Goal: Transaction & Acquisition: Download file/media

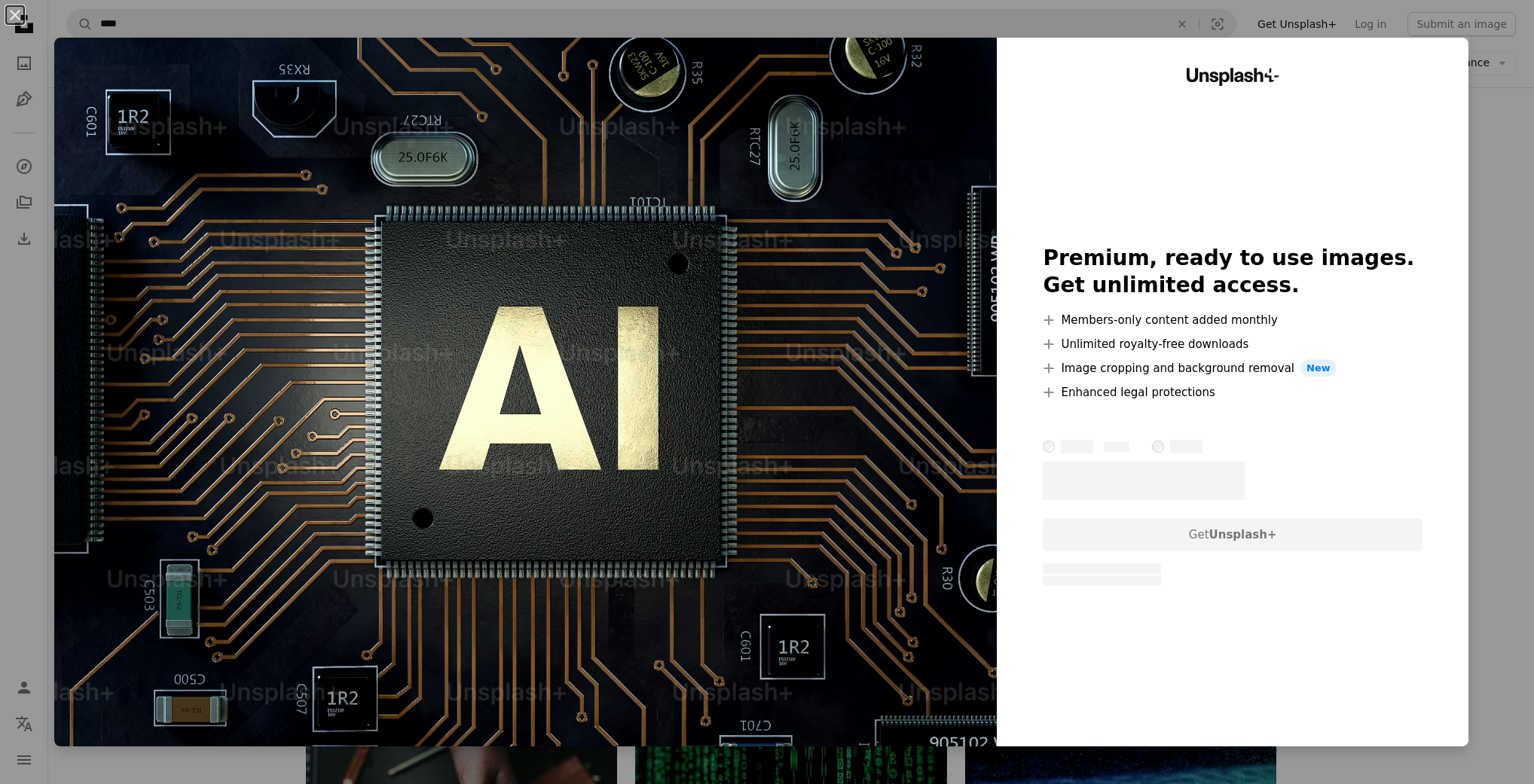
scroll to position [3838, 0]
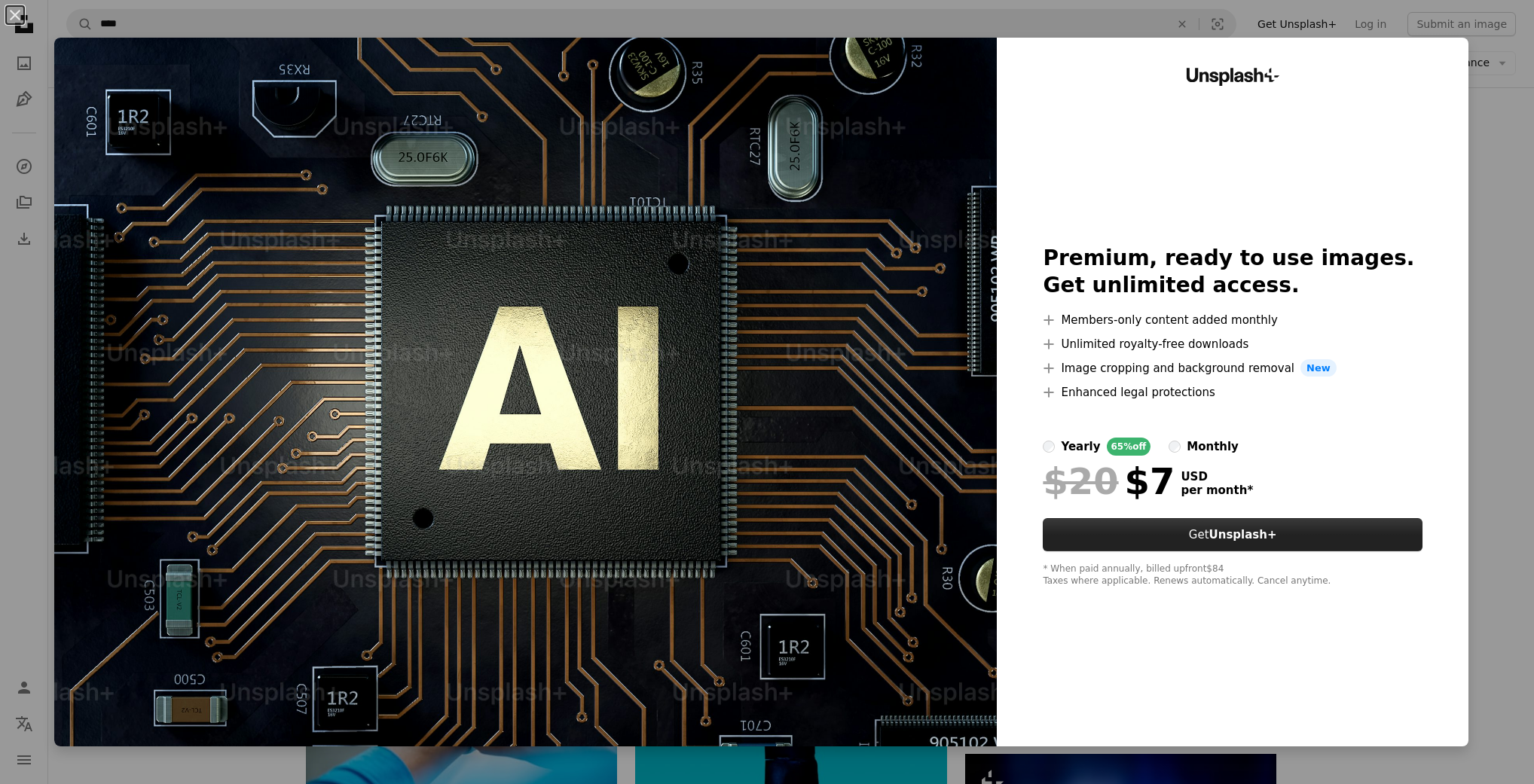
click at [1207, 540] on button "Get Unsplash+" at bounding box center [1232, 535] width 380 height 33
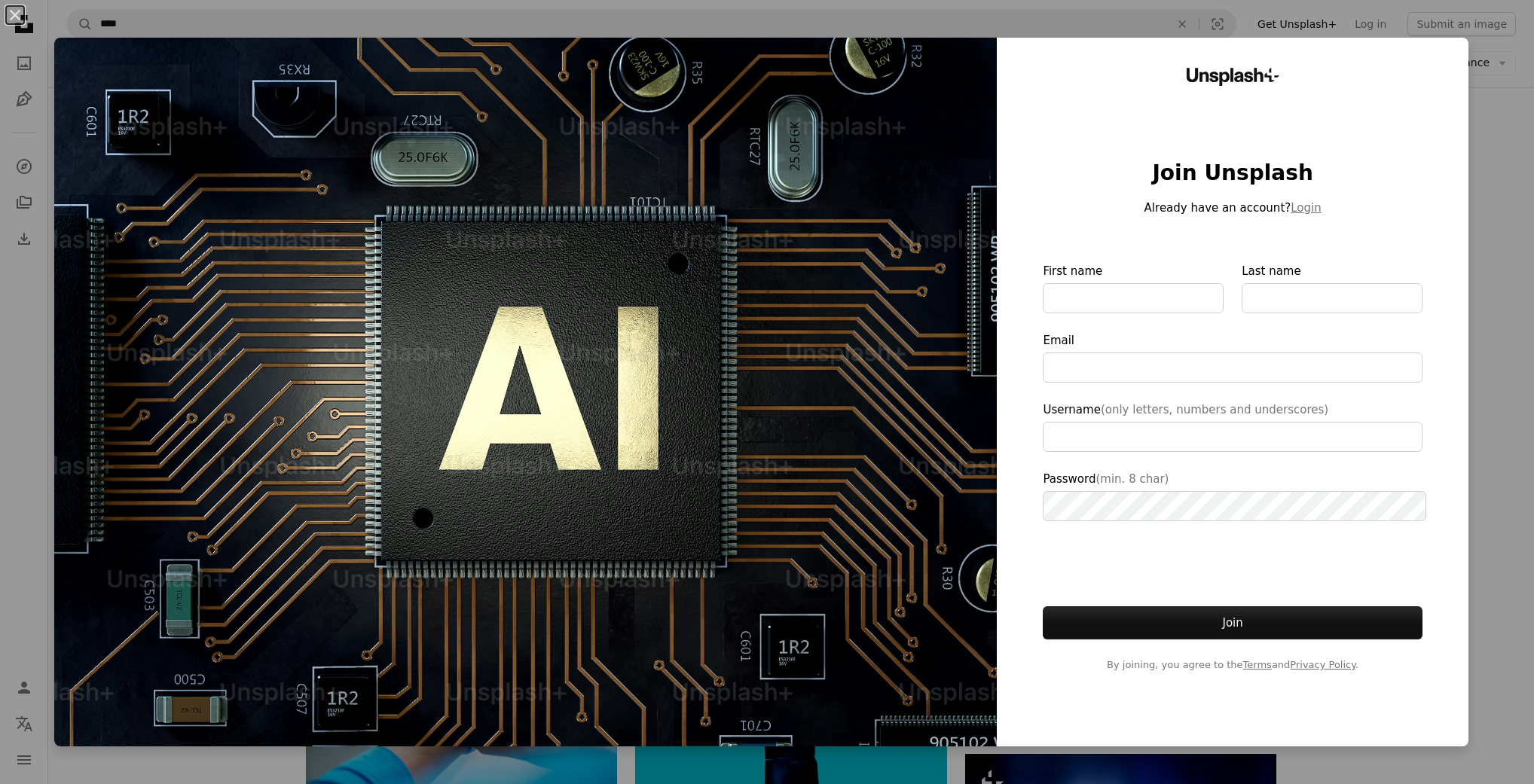
click at [1492, 54] on div "An X shape Unsplash+ Join Unsplash Already have an account? Login First name La…" at bounding box center [767, 392] width 1534 height 784
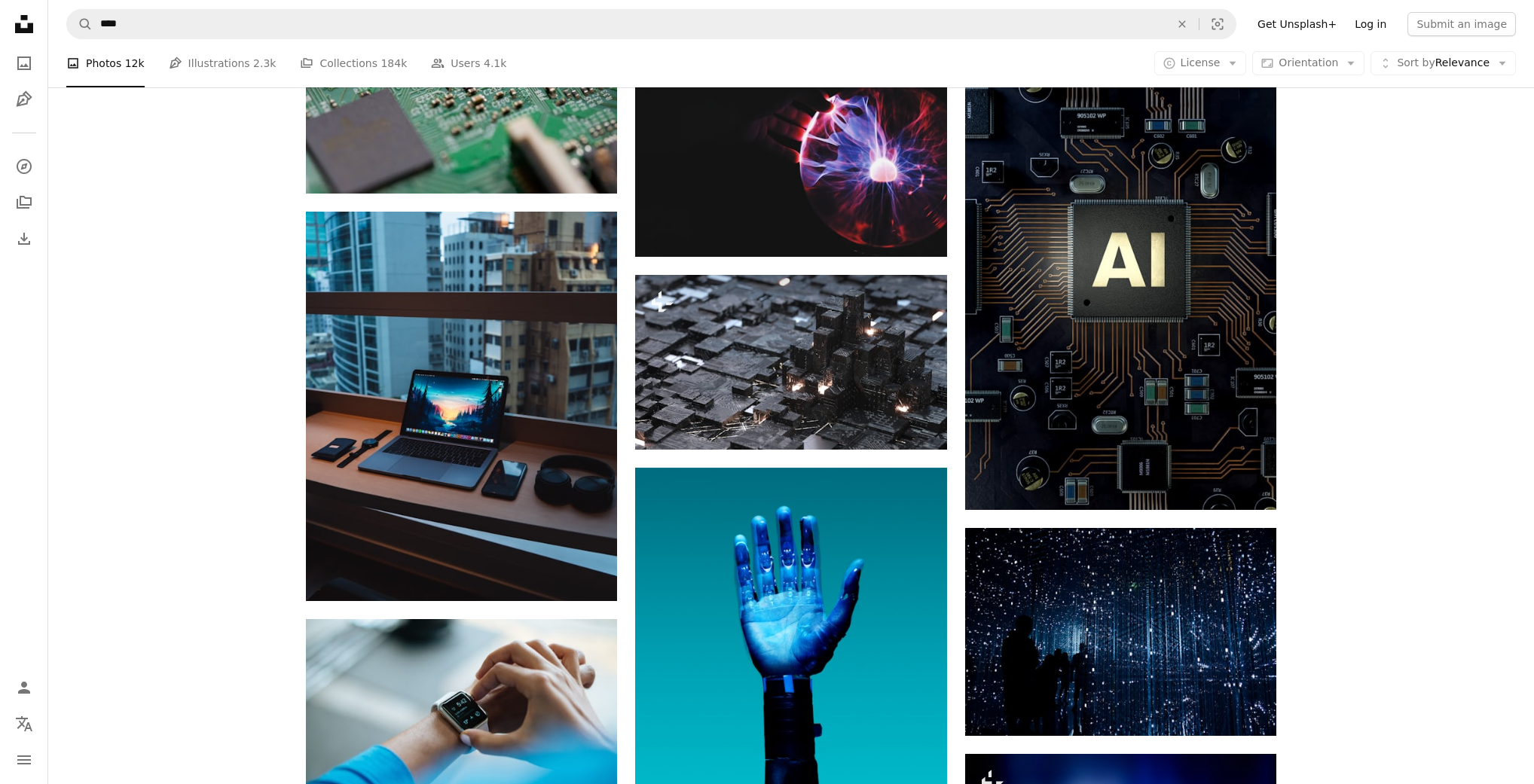
click at [1377, 22] on link "Log in" at bounding box center [1370, 24] width 50 height 24
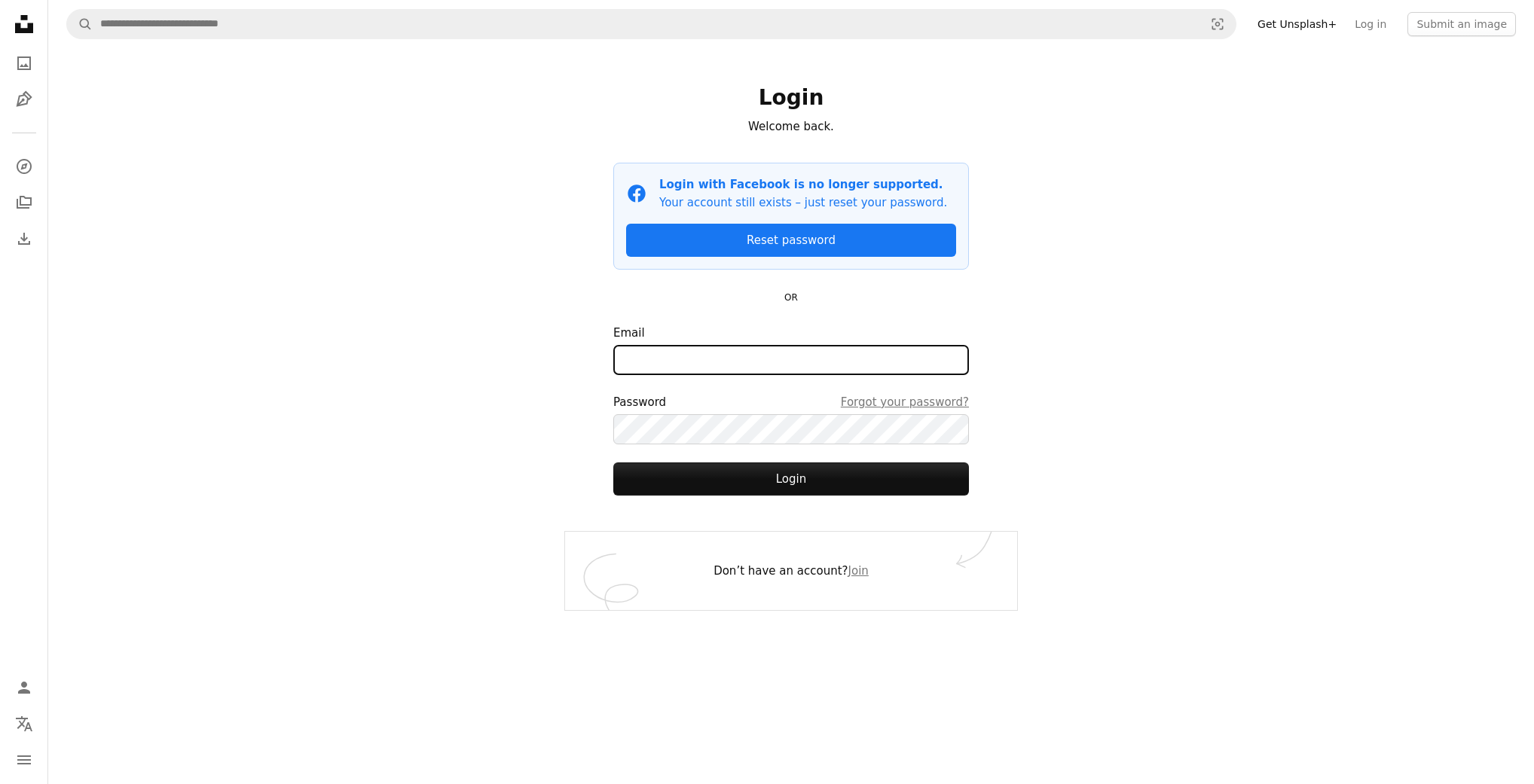
click at [699, 361] on input "Email" at bounding box center [791, 360] width 356 height 30
type input "**********"
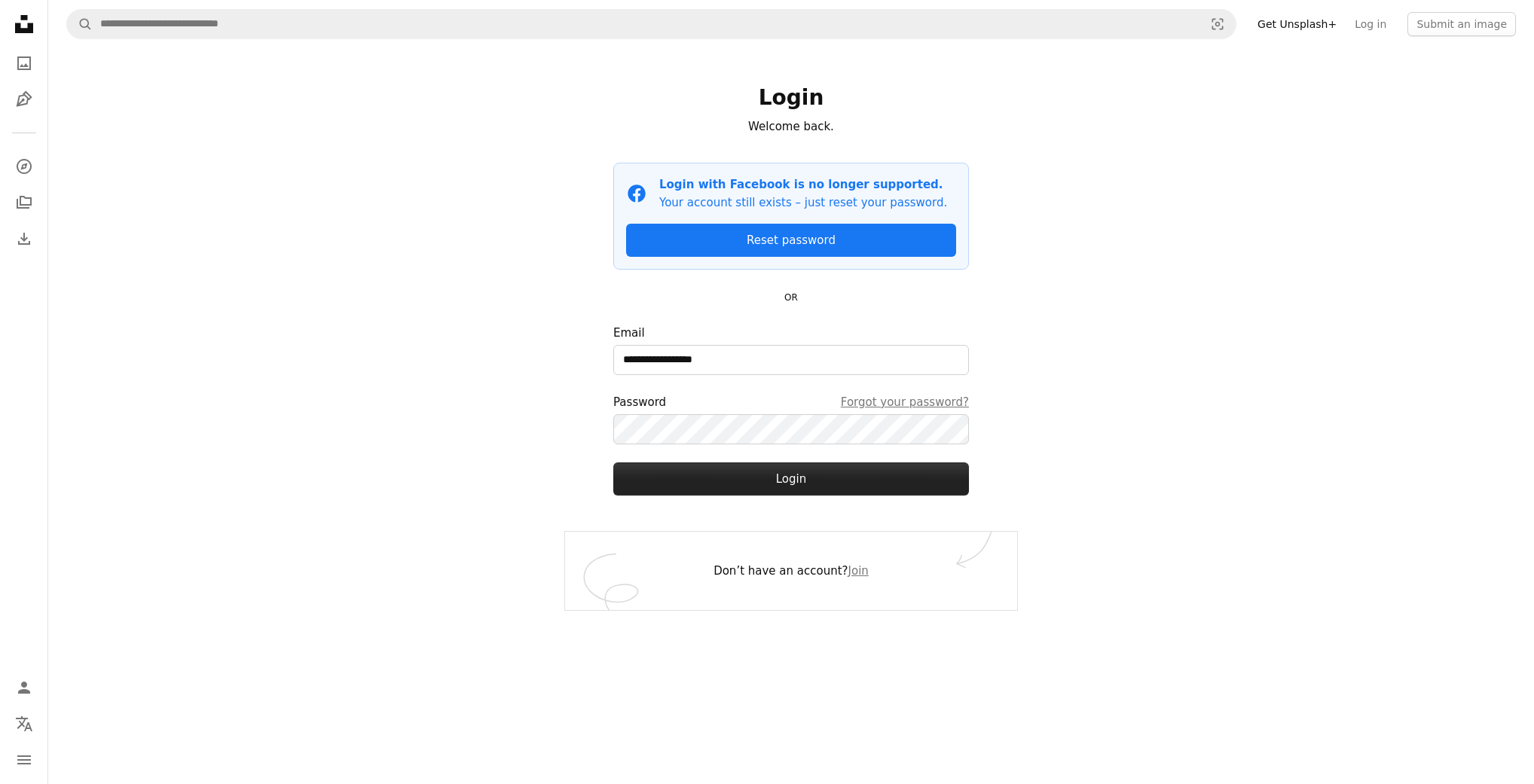
click at [807, 483] on button "Login" at bounding box center [791, 479] width 356 height 33
